Goal: Task Accomplishment & Management: Manage account settings

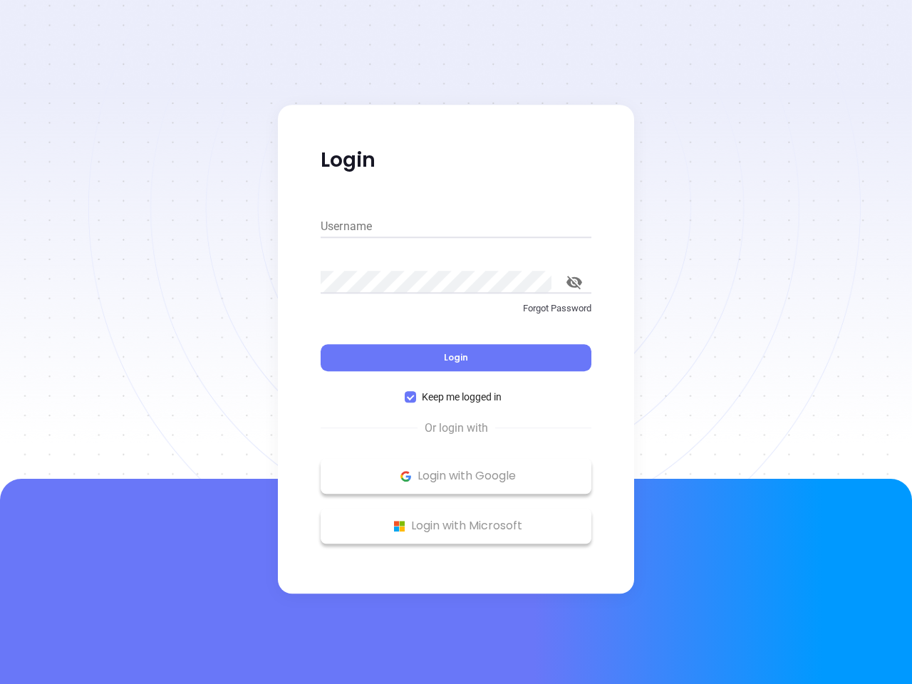
click at [456, 342] on div "Login" at bounding box center [455, 349] width 271 height 44
click at [456, 226] on input "Username" at bounding box center [455, 226] width 271 height 23
click at [574, 282] on icon "toggle password visibility" at bounding box center [574, 283] width 16 height 14
click at [456, 358] on span "Login" at bounding box center [456, 357] width 24 height 12
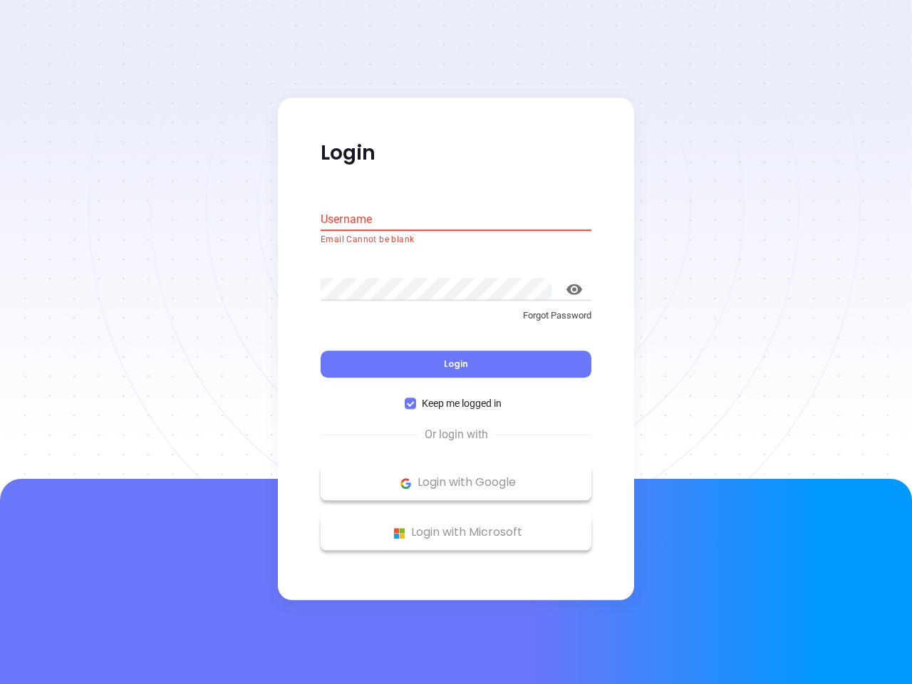
click at [456, 397] on span "Keep me logged in" at bounding box center [461, 404] width 91 height 16
click at [416, 398] on input "Keep me logged in" at bounding box center [410, 403] width 11 height 11
checkbox input "false"
click at [456, 476] on p "Login with Google" at bounding box center [456, 482] width 256 height 21
click at [456, 526] on p "Login with Microsoft" at bounding box center [456, 532] width 256 height 21
